Goal: Transaction & Acquisition: Book appointment/travel/reservation

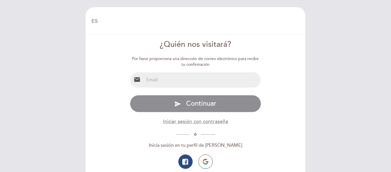
select select "es"
click at [205, 83] on input "email" at bounding box center [202, 79] width 117 height 15
type input "[EMAIL_ADDRESS][DOMAIN_NAME]"
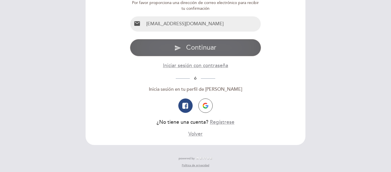
scroll to position [57, 0]
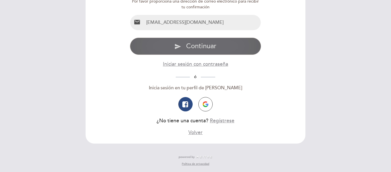
click at [207, 46] on span "Continuar" at bounding box center [201, 46] width 30 height 8
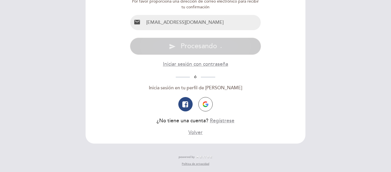
scroll to position [0, 0]
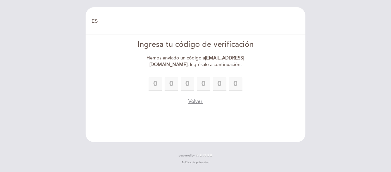
type input "9"
type input "5"
type input "7"
type input "4"
type input "5"
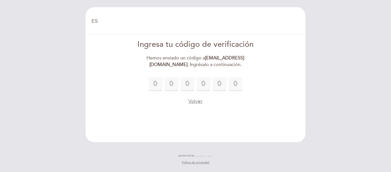
type input "0"
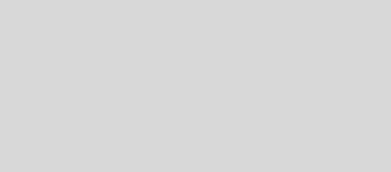
select select "es"
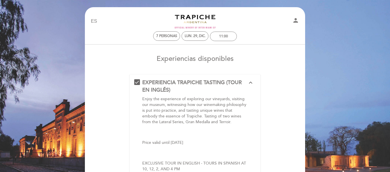
scroll to position [29, 0]
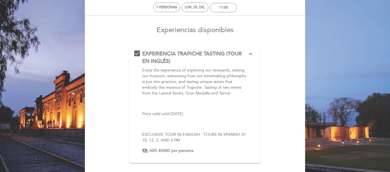
click at [138, 54] on div "EXPERIENCIA TRAPICHE TASTING (TOUR EN INGLÉS) expand_less Enjoy the experience …" at bounding box center [195, 101] width 122 height 103
